Goal: Obtain resource: Download file/media

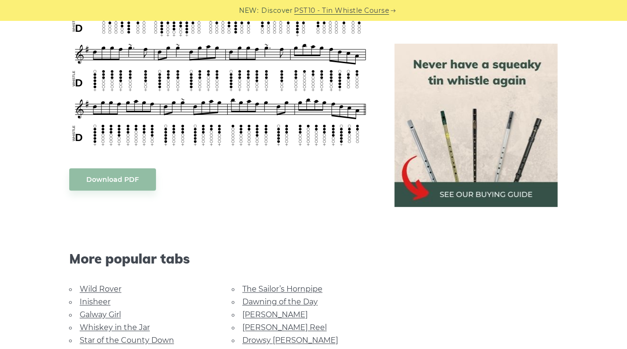
scroll to position [569, 0]
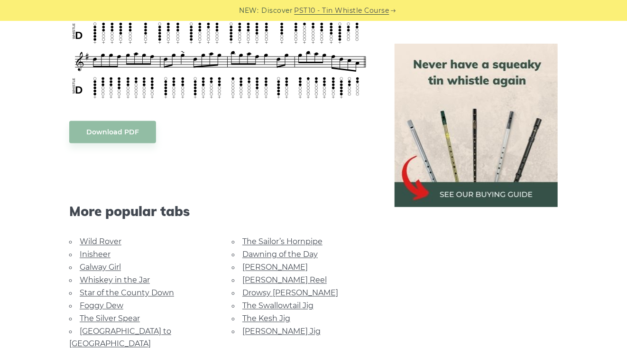
click at [108, 264] on link "Galway Girl" at bounding box center [100, 267] width 41 height 9
click at [110, 303] on link "Foggy Dew" at bounding box center [102, 305] width 44 height 9
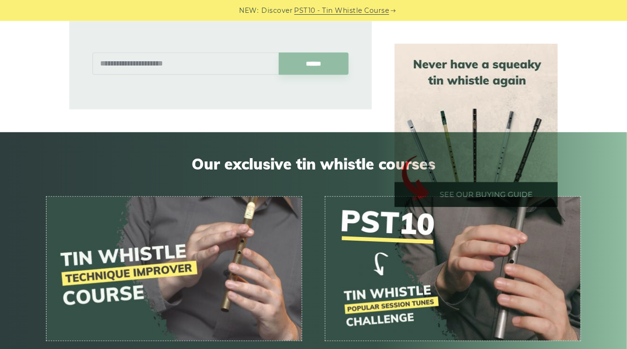
scroll to position [497, 0]
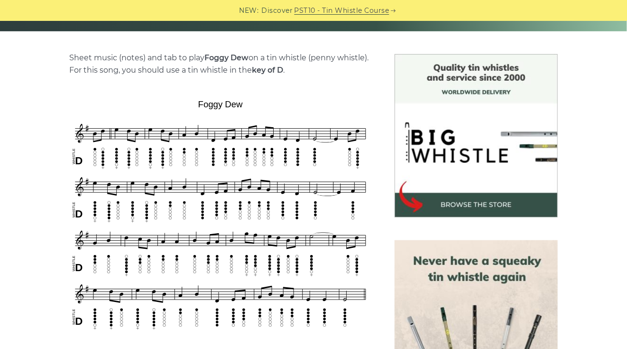
scroll to position [285, 0]
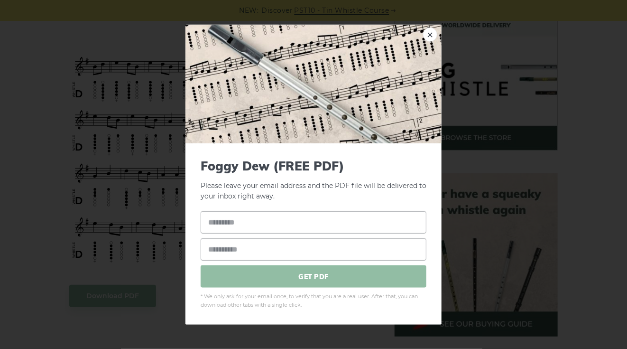
click at [310, 279] on span "GET PDF" at bounding box center [314, 276] width 226 height 22
